Goal: Browse casually: Explore the website without a specific task or goal

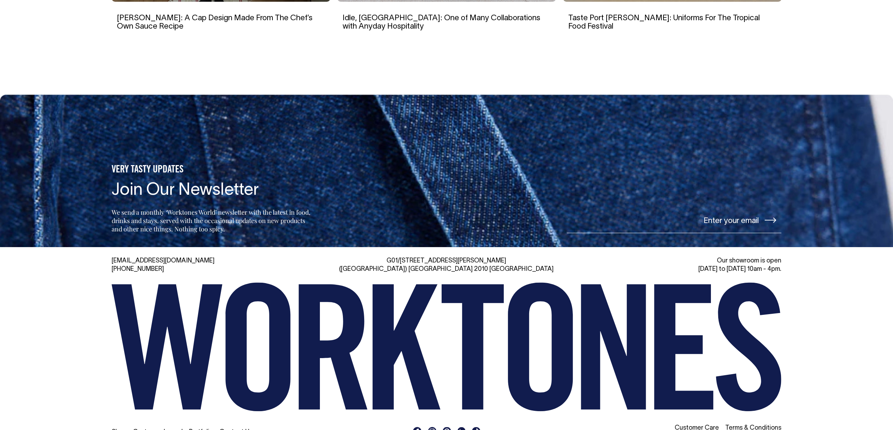
scroll to position [4893, 0]
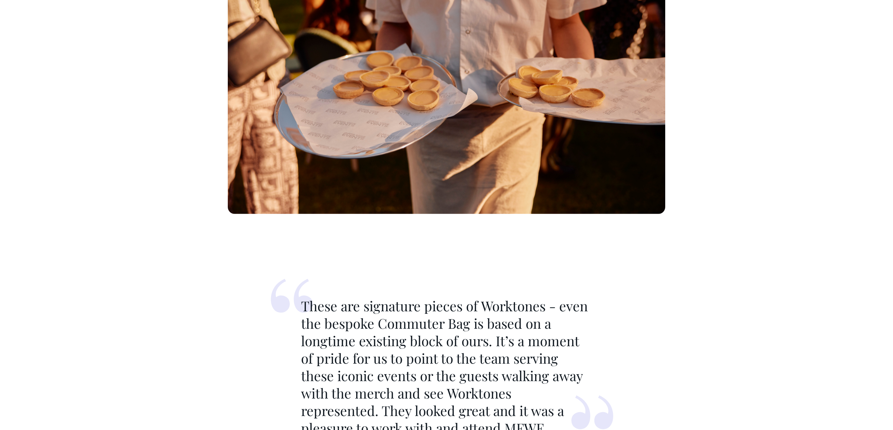
scroll to position [3141, 0]
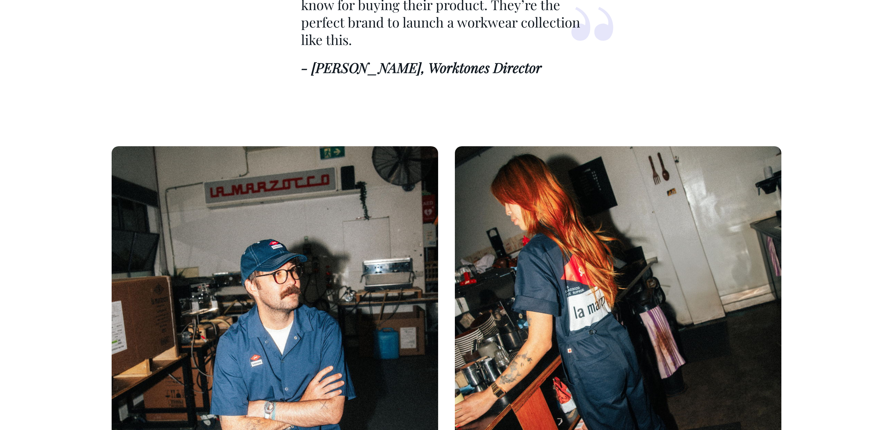
scroll to position [1301, 0]
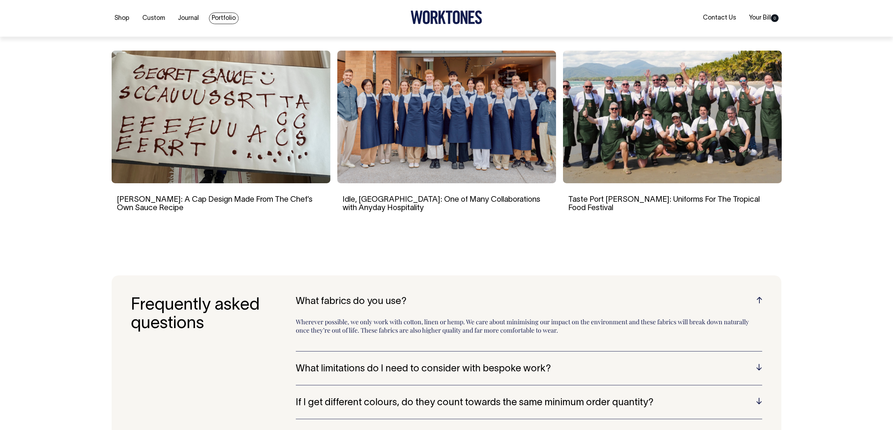
click at [225, 21] on link "Portfolio" at bounding box center [224, 19] width 30 height 12
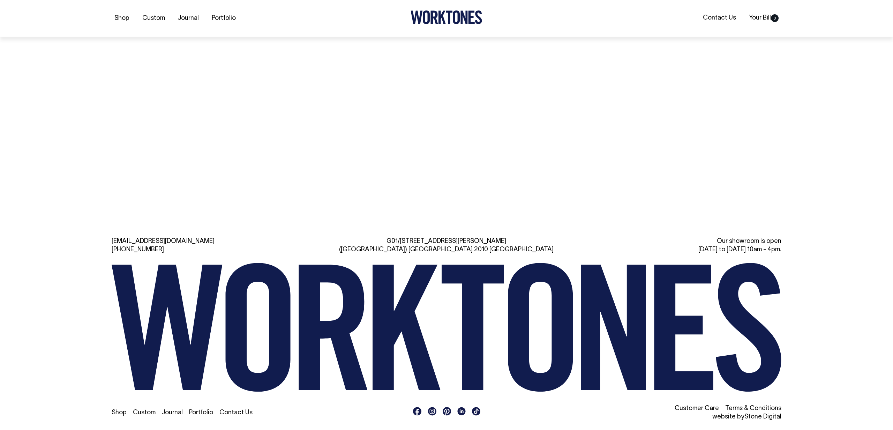
scroll to position [855, 0]
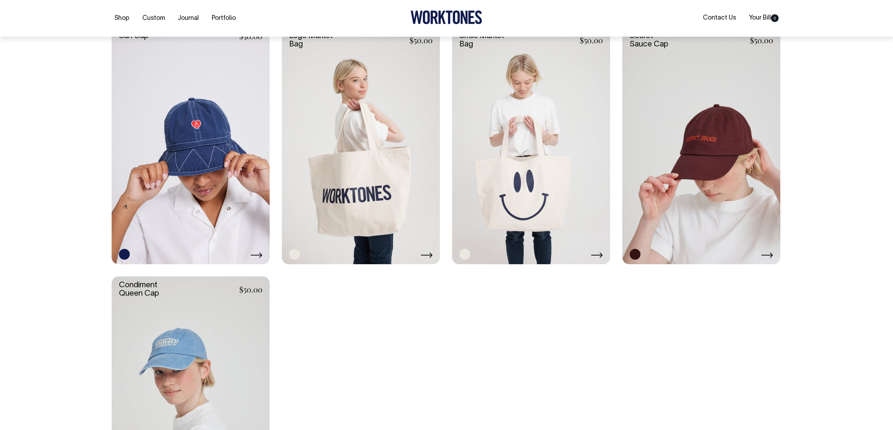
click at [372, 167] on link at bounding box center [361, 145] width 158 height 237
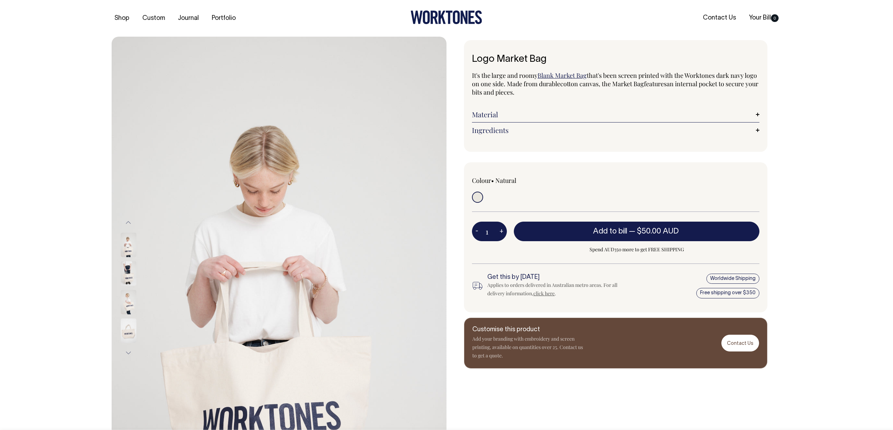
click at [127, 302] on img at bounding box center [129, 302] width 16 height 24
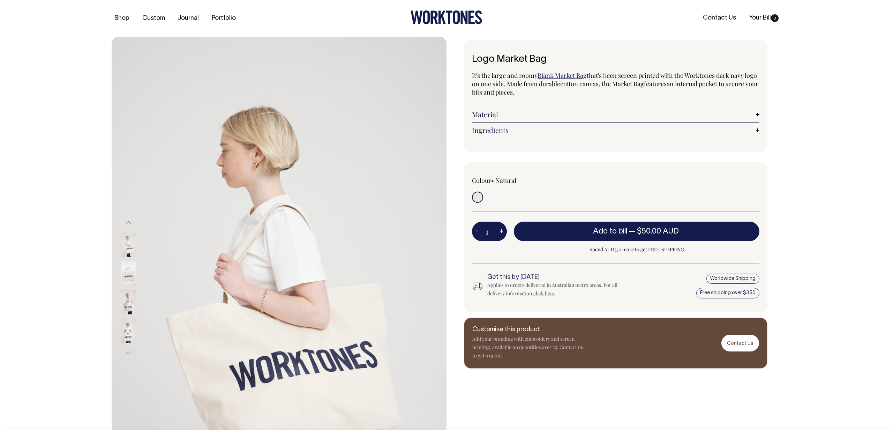
click at [133, 289] on div at bounding box center [137, 302] width 35 height 29
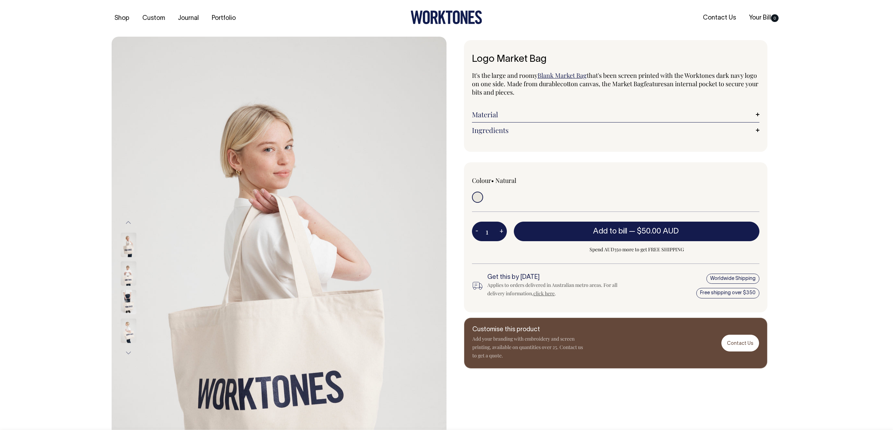
click at [126, 290] on img at bounding box center [129, 302] width 16 height 24
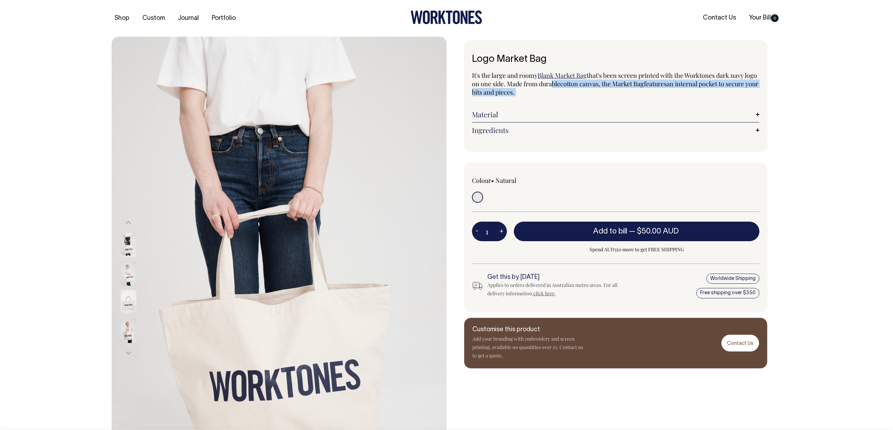
drag, startPoint x: 564, startPoint y: 85, endPoint x: 574, endPoint y: 97, distance: 16.1
click at [574, 97] on div "It's the large and roomy Blank Market Bag that's been screen printed with the W…" at bounding box center [616, 104] width 288 height 67
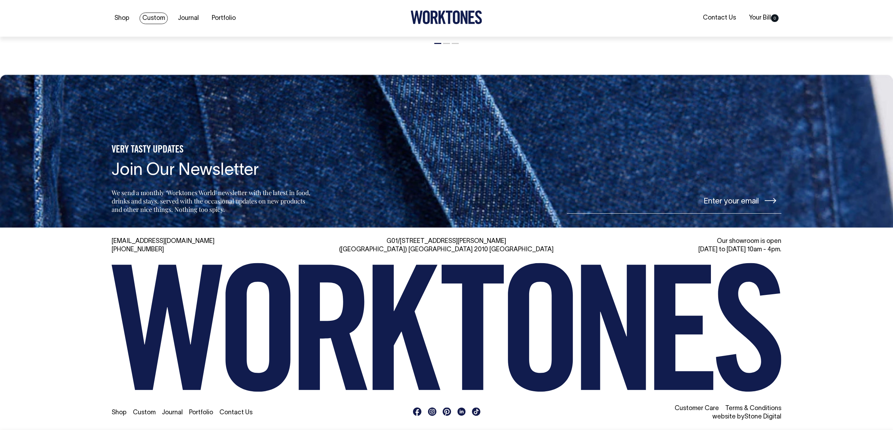
scroll to position [841, 0]
